Goal: Task Accomplishment & Management: Complete application form

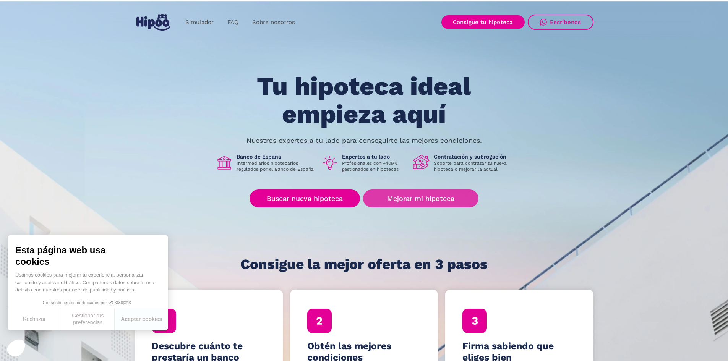
click at [404, 195] on link "Mejorar mi hipoteca" at bounding box center [420, 199] width 115 height 18
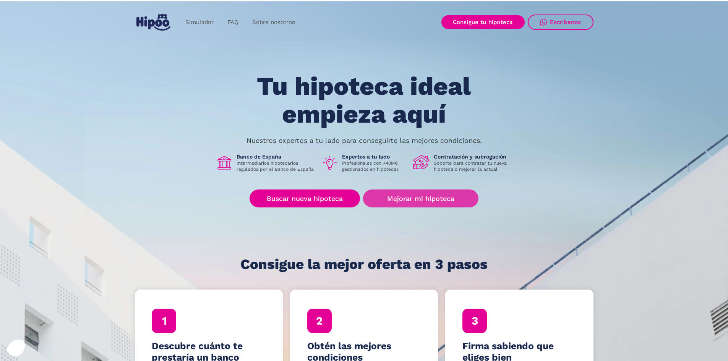
click at [419, 200] on link "Mejorar mi hipoteca" at bounding box center [420, 199] width 115 height 18
